Goal: Task Accomplishment & Management: Use online tool/utility

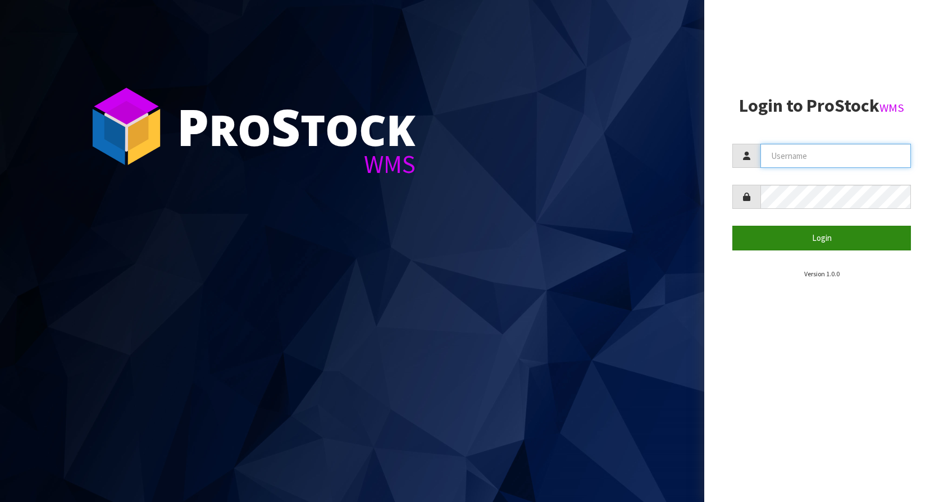
type input "KitchenAid"
click at [800, 229] on button "Login" at bounding box center [821, 238] width 179 height 24
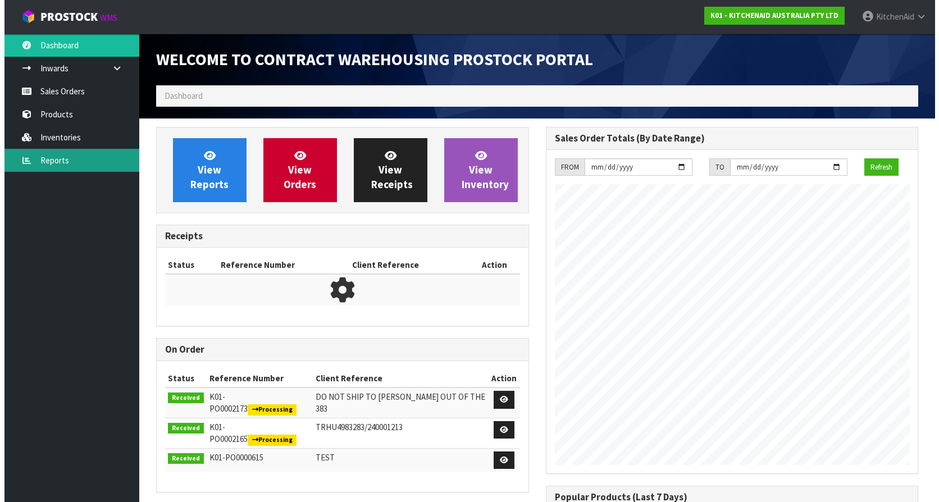
scroll to position [623, 389]
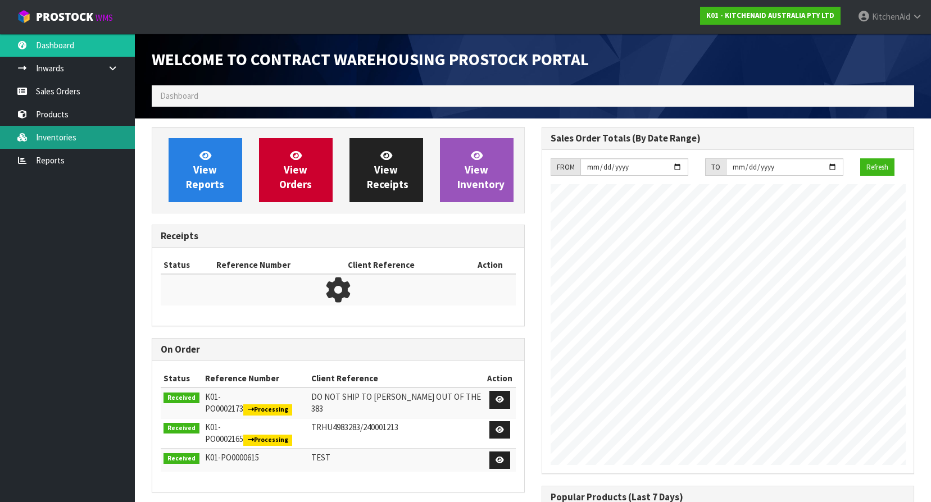
click at [28, 130] on link "Inventories" at bounding box center [67, 137] width 135 height 23
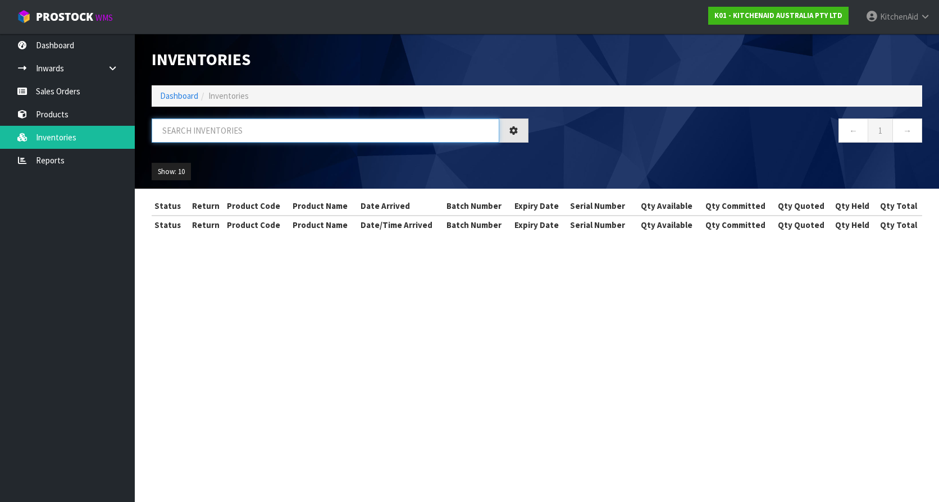
click at [267, 129] on input "text" at bounding box center [326, 131] width 348 height 24
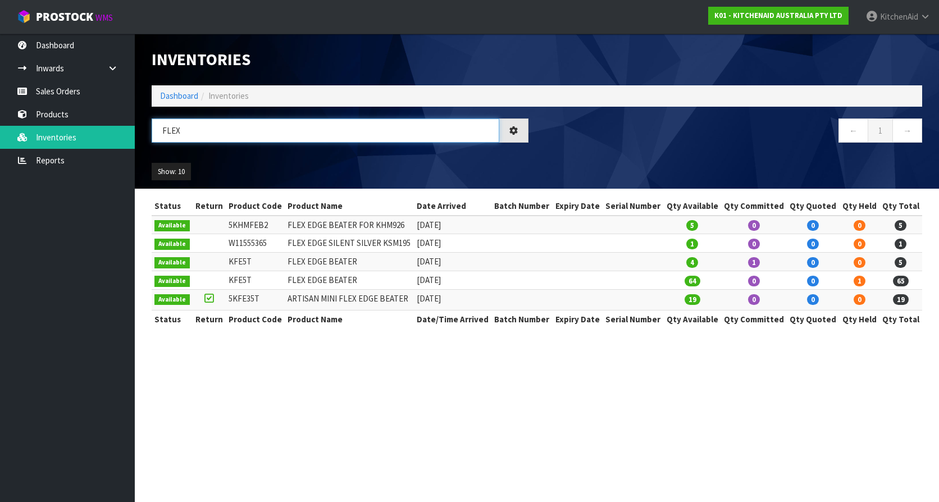
type input "FLEX"
click at [242, 279] on td "KFE5T" at bounding box center [255, 280] width 59 height 19
copy td "KFE5T"
click at [238, 280] on td "KFE5T" at bounding box center [255, 280] width 59 height 19
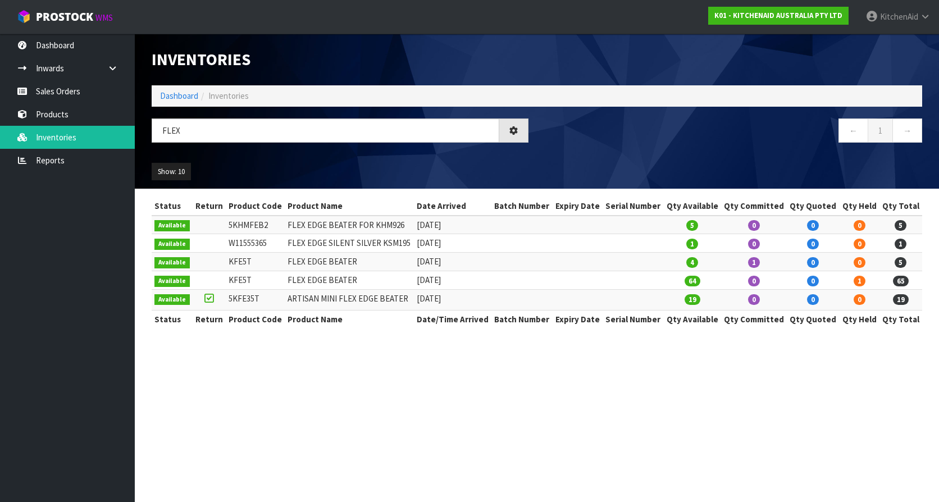
click at [238, 281] on td "KFE5T" at bounding box center [255, 280] width 59 height 19
